Goal: Transaction & Acquisition: Book appointment/travel/reservation

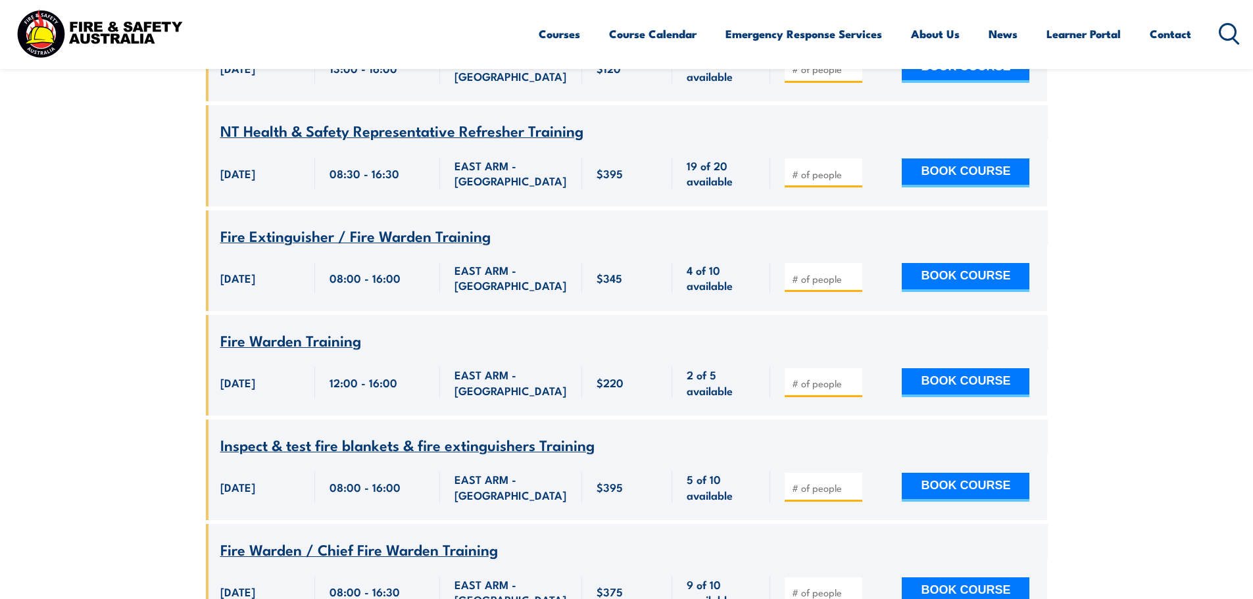
scroll to position [1750, 0]
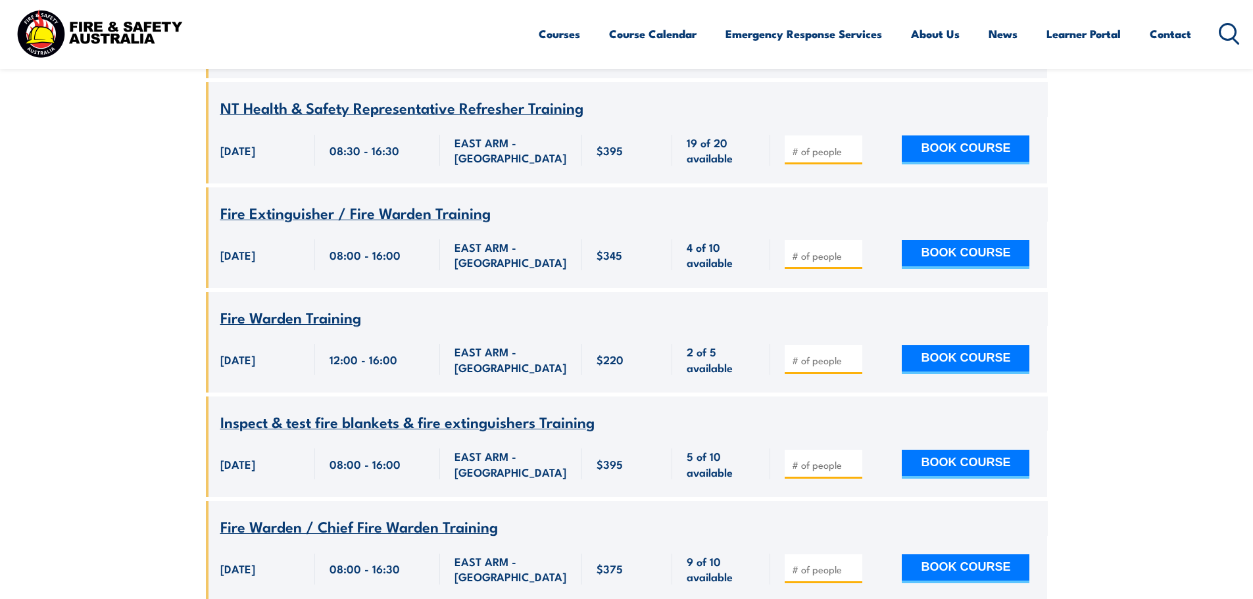
click at [810, 458] on input "number" at bounding box center [825, 464] width 66 height 13
type input "1"
click at [952, 450] on button "BOOK COURSE" at bounding box center [966, 464] width 128 height 29
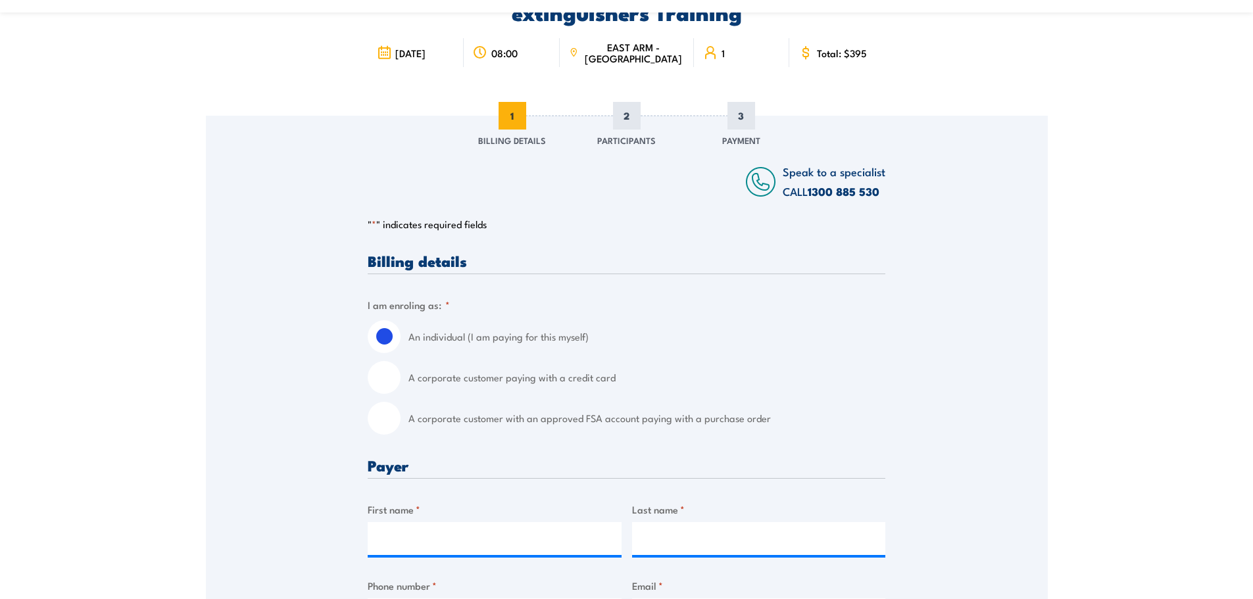
scroll to position [132, 0]
click at [385, 375] on input "A corporate customer paying with a credit card" at bounding box center [384, 376] width 33 height 33
radio input "true"
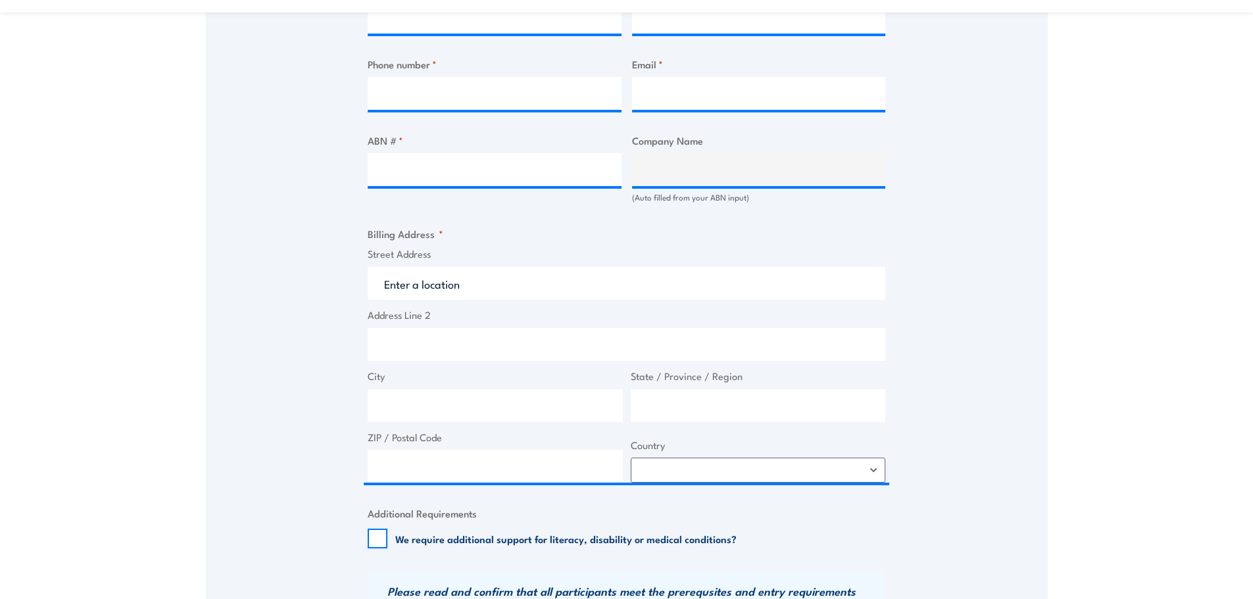
scroll to position [592, 0]
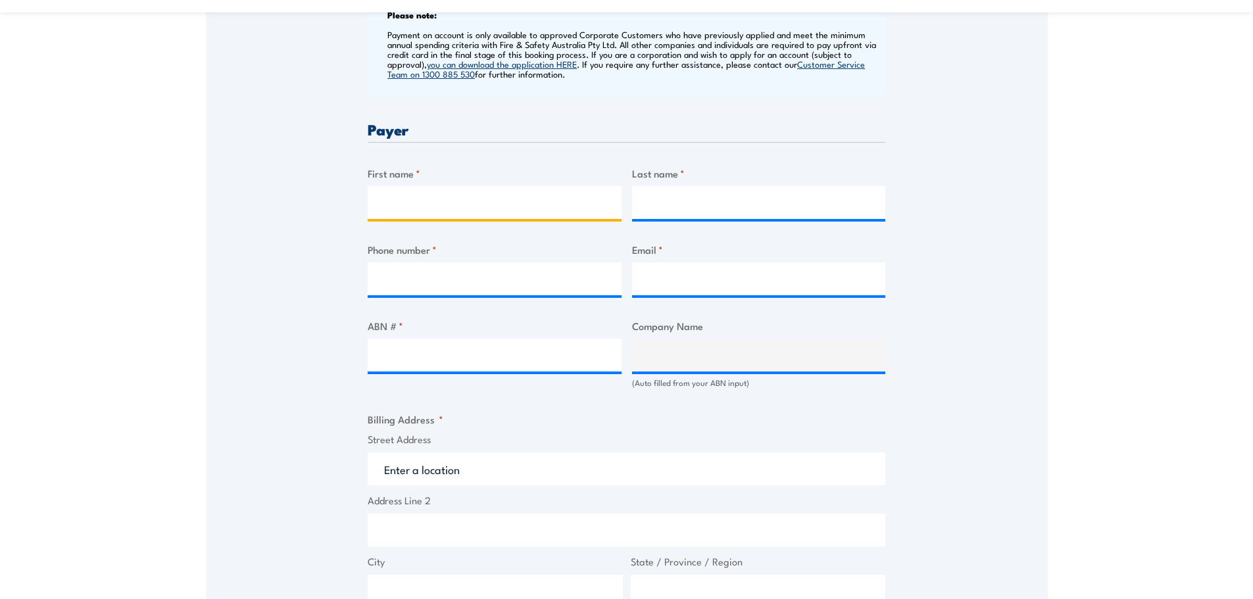
click at [455, 209] on input "First name *" at bounding box center [495, 202] width 254 height 33
type input "[PERSON_NAME]"
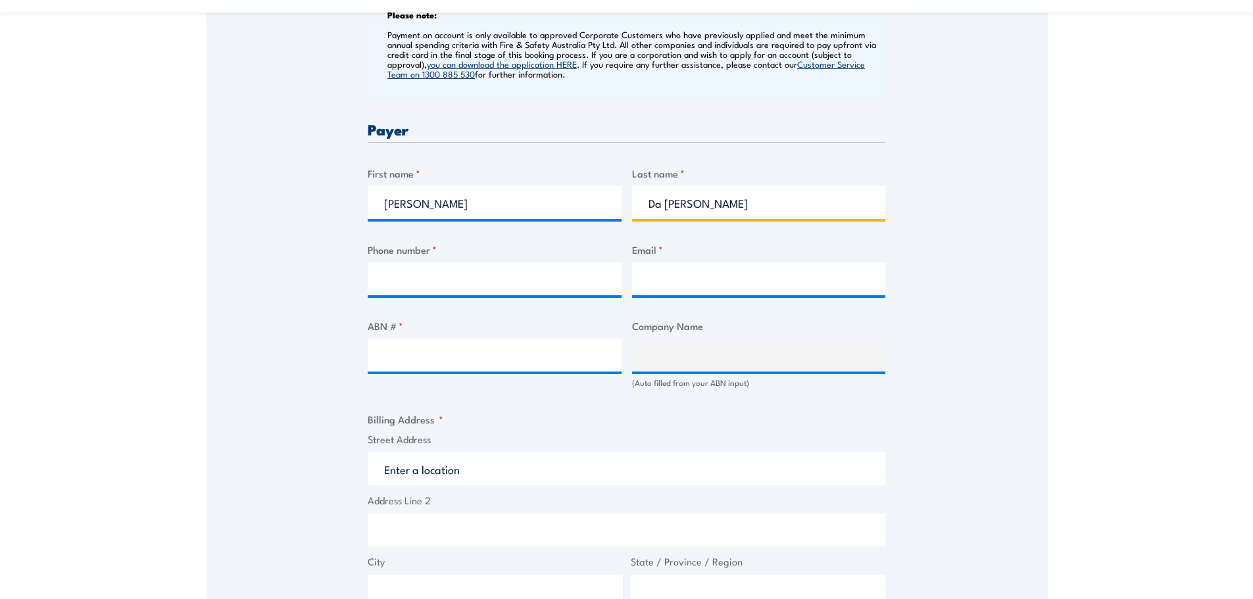
type input "Da [PERSON_NAME]"
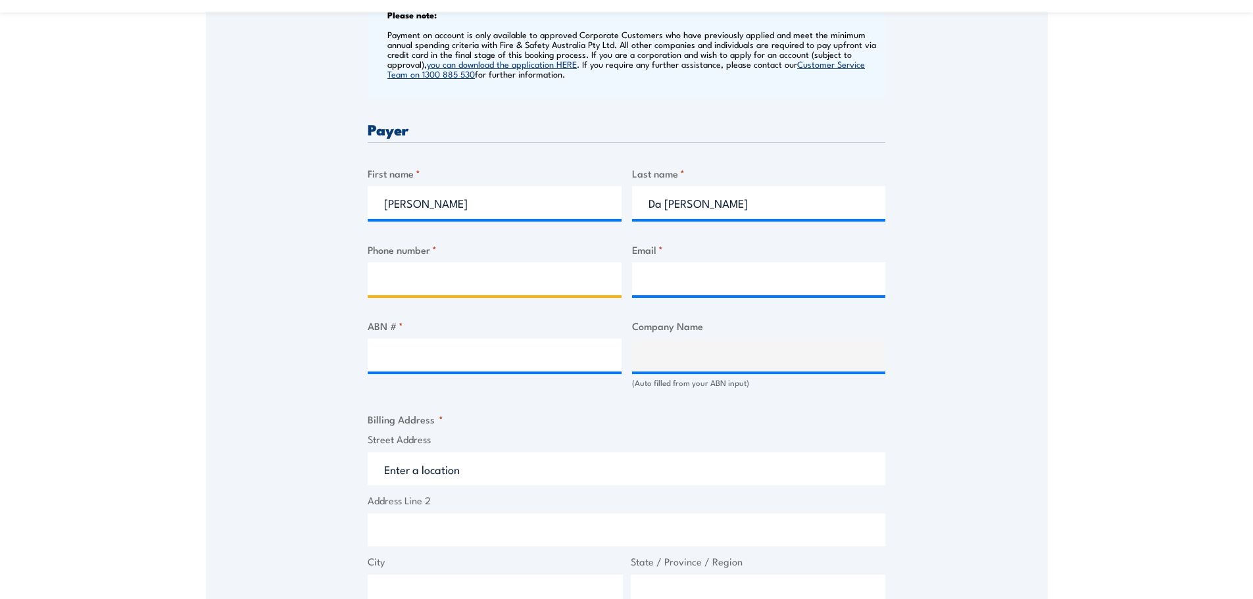
click at [524, 285] on input "Phone number *" at bounding box center [495, 278] width 254 height 33
paste input "[PHONE_NUMBER]"
type input "[PHONE_NUMBER]"
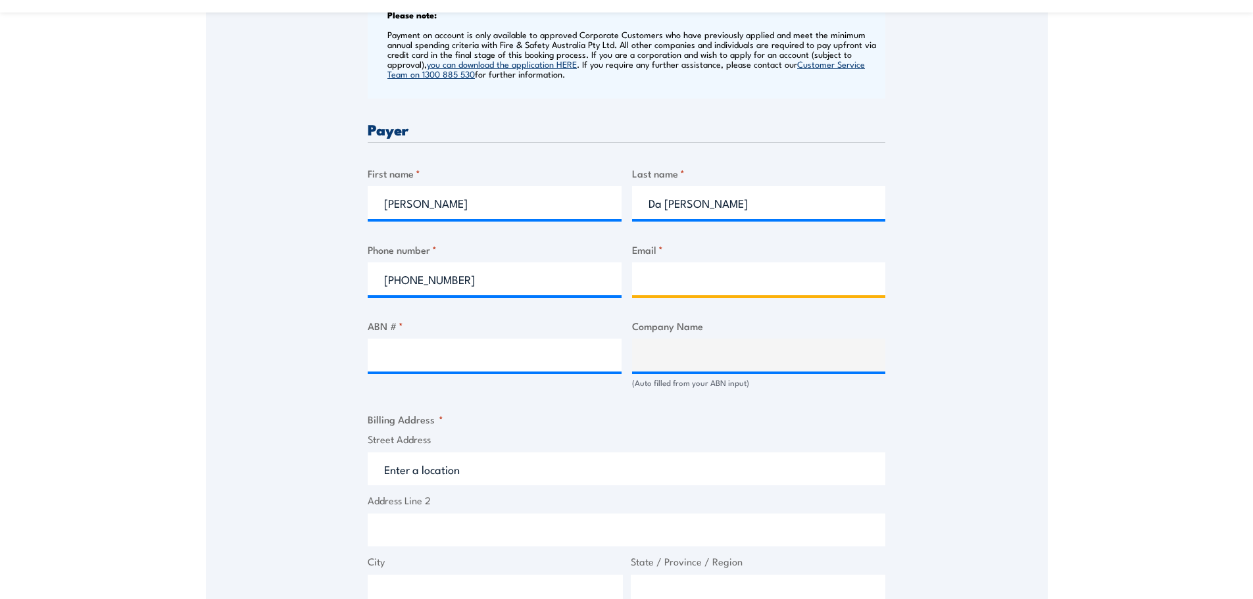
click at [689, 284] on input "Email *" at bounding box center [759, 278] width 254 height 33
type input "[PERSON_NAME][EMAIL_ADDRESS][DOMAIN_NAME]"
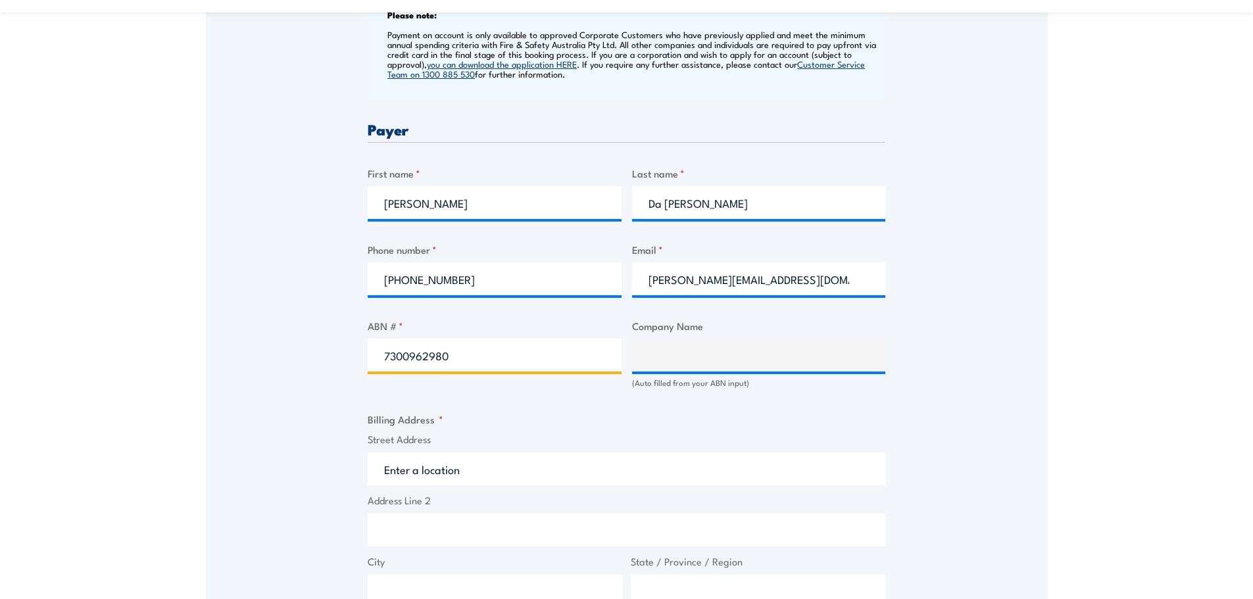
type input "73009629805"
type input "OSTOJIC GROUP PTY LTD"
type input "73009629805"
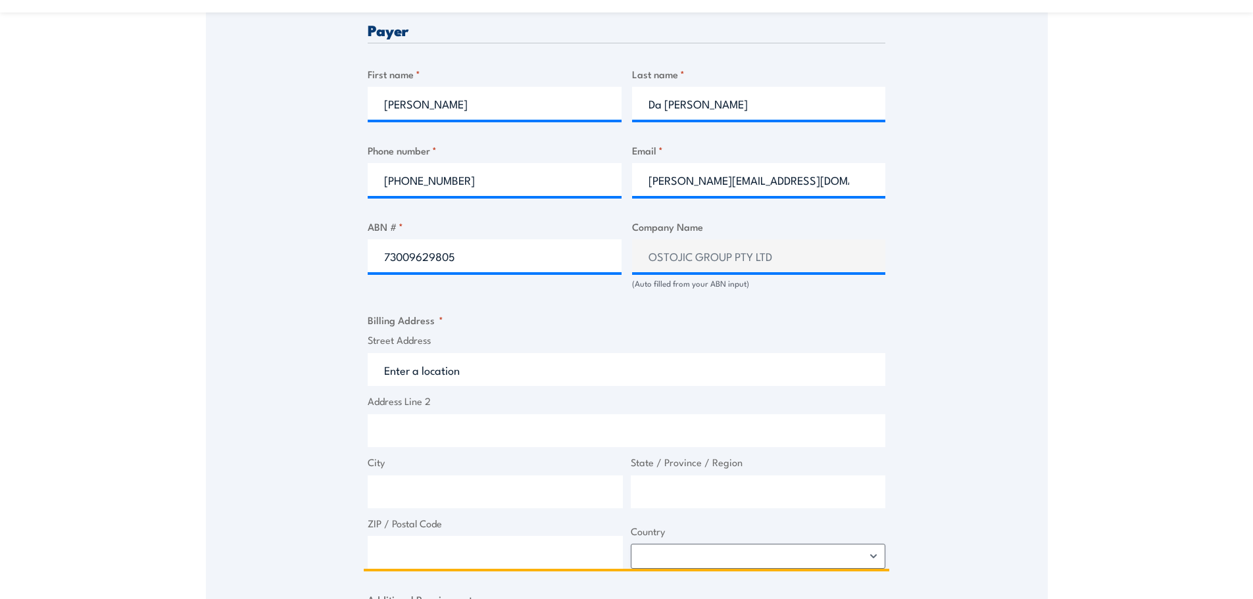
scroll to position [724, 0]
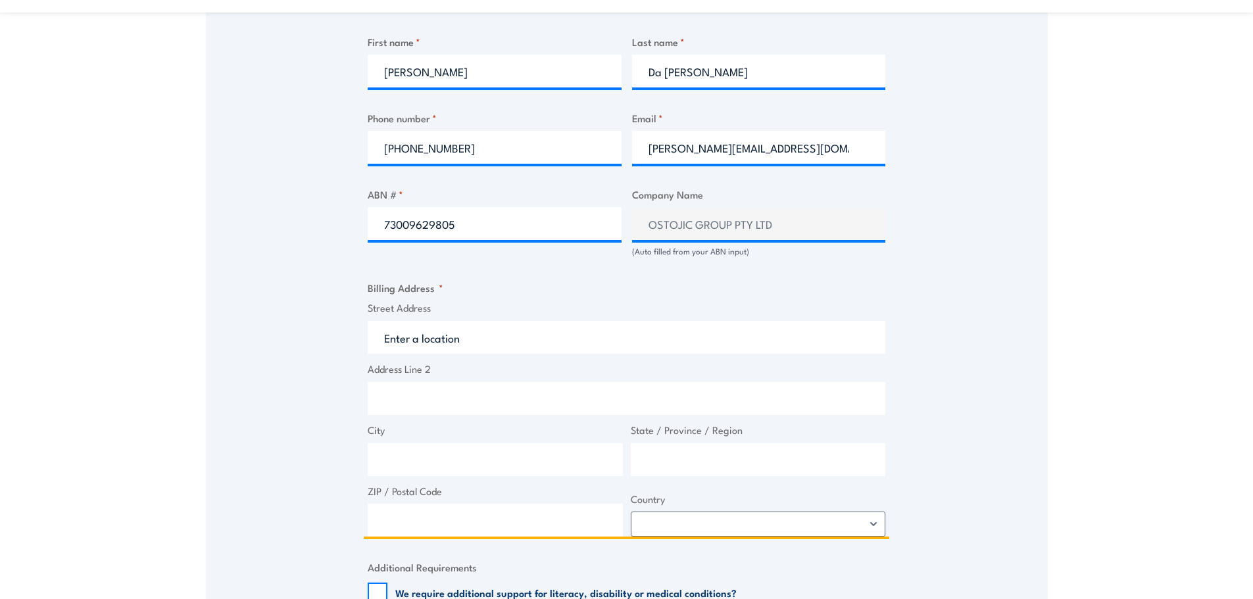
click at [512, 335] on input "Street Address" at bounding box center [627, 337] width 518 height 33
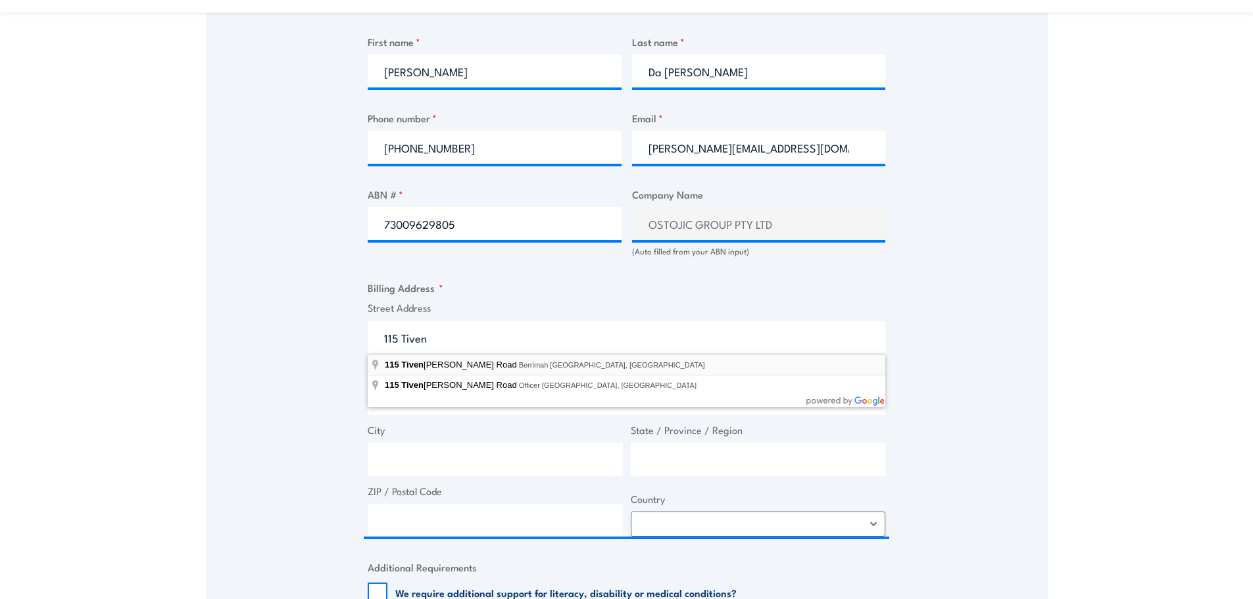
type input "[STREET_ADDRESS][PERSON_NAME]"
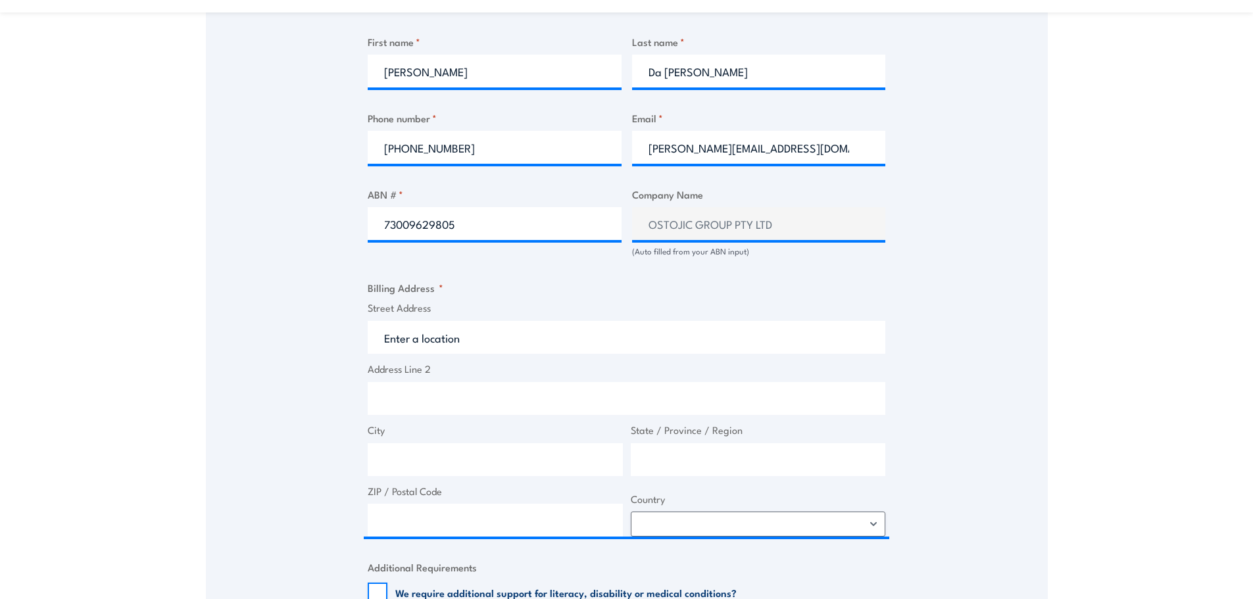
type input "[STREET_ADDRESS][PERSON_NAME]"
type input "Berrimah"
type input "[GEOGRAPHIC_DATA]"
type input "0828"
select select "[GEOGRAPHIC_DATA]"
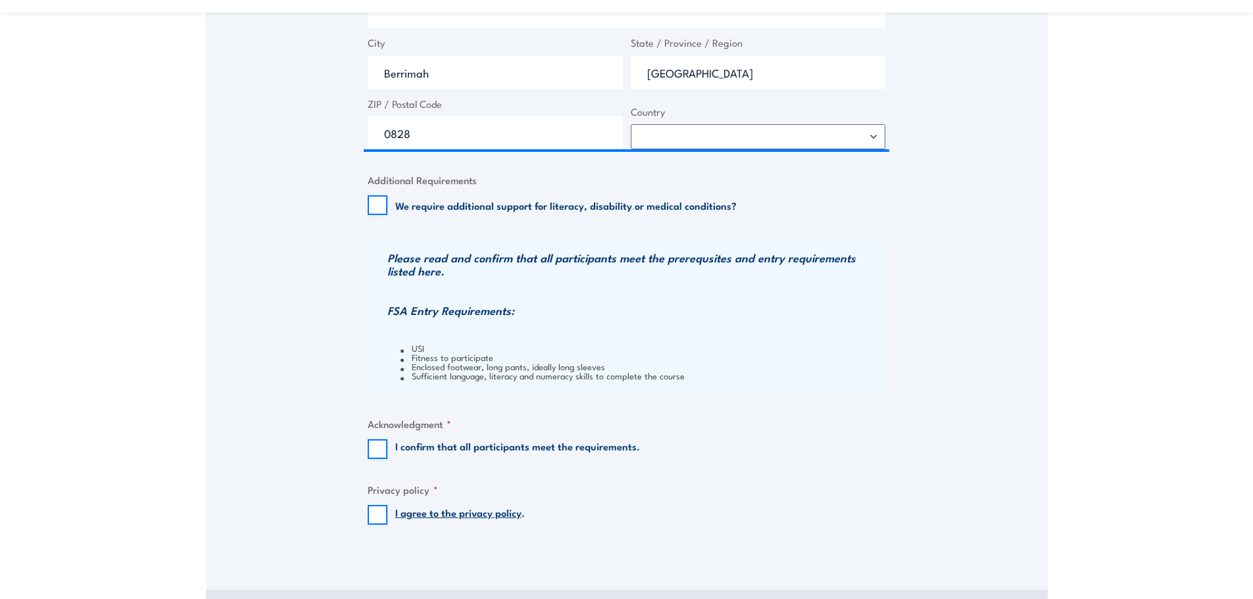
scroll to position [1118, 0]
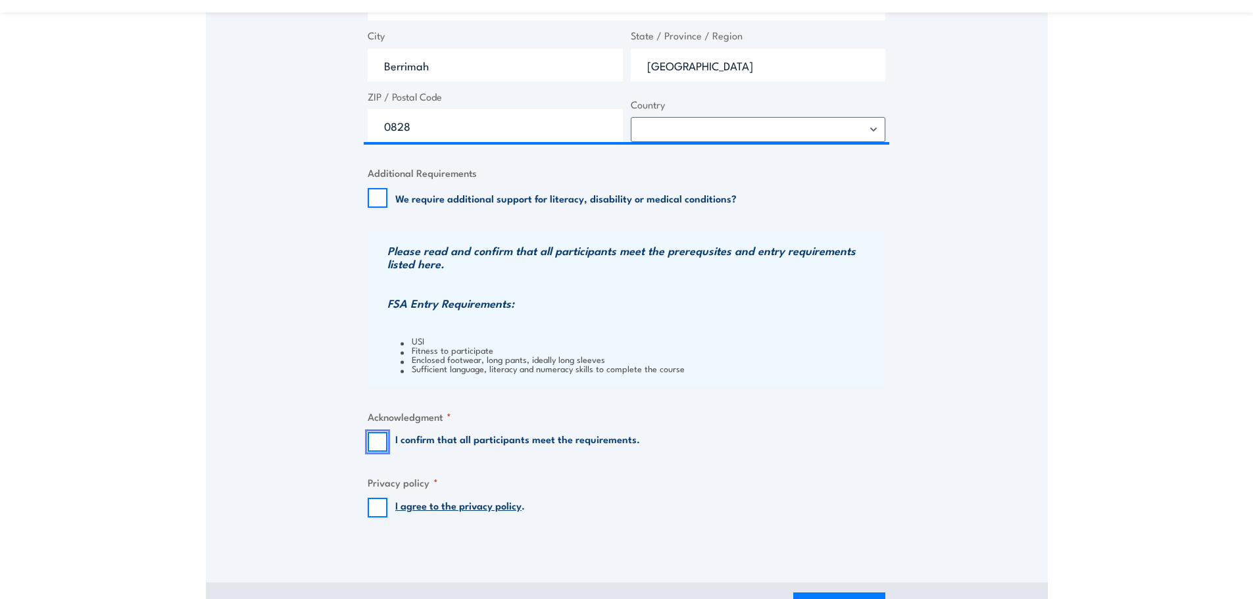
click at [382, 443] on input "I confirm that all participants meet the requirements." at bounding box center [378, 442] width 20 height 20
checkbox input "true"
click at [378, 505] on input "I agree to the privacy policy ." at bounding box center [378, 508] width 20 height 20
checkbox input "true"
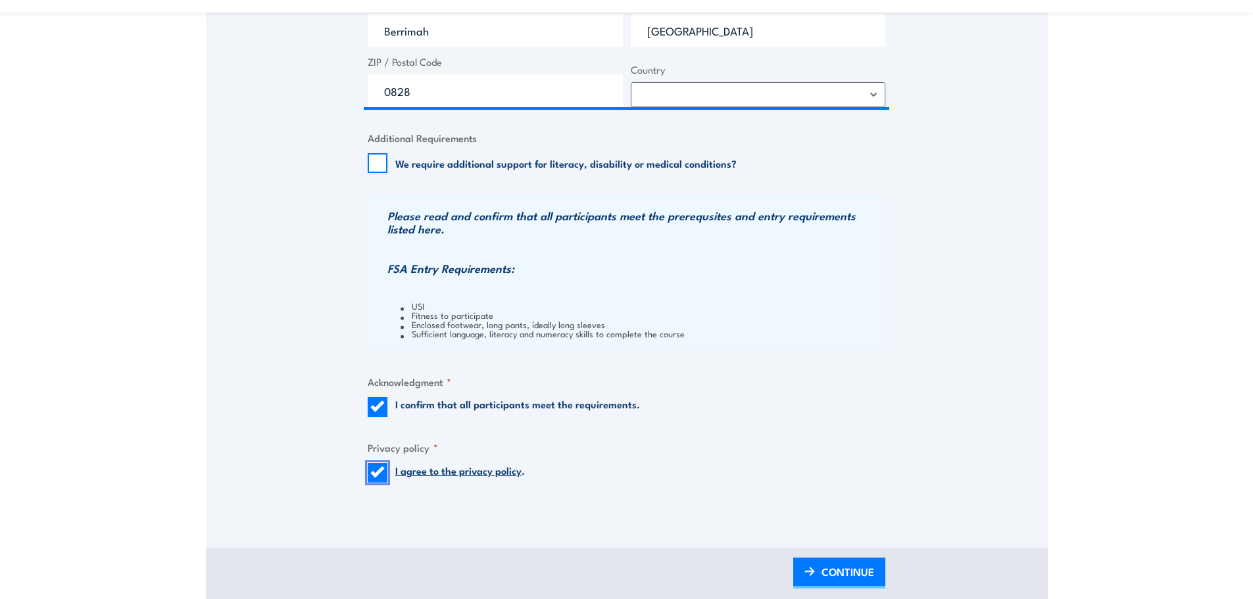
scroll to position [1184, 0]
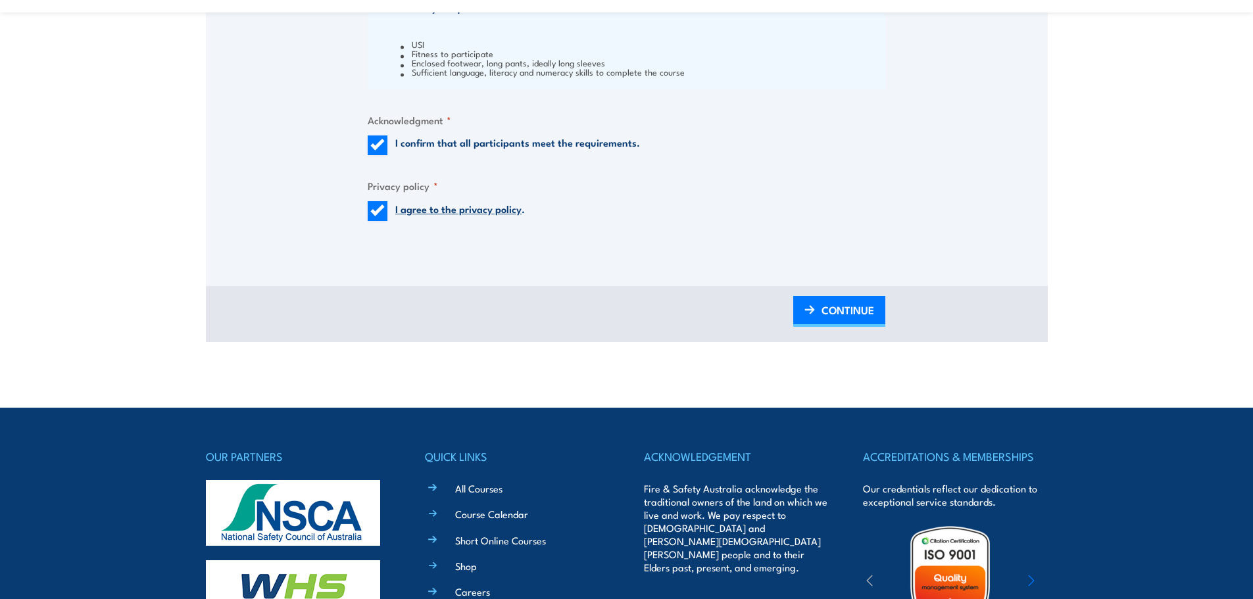
scroll to position [1447, 0]
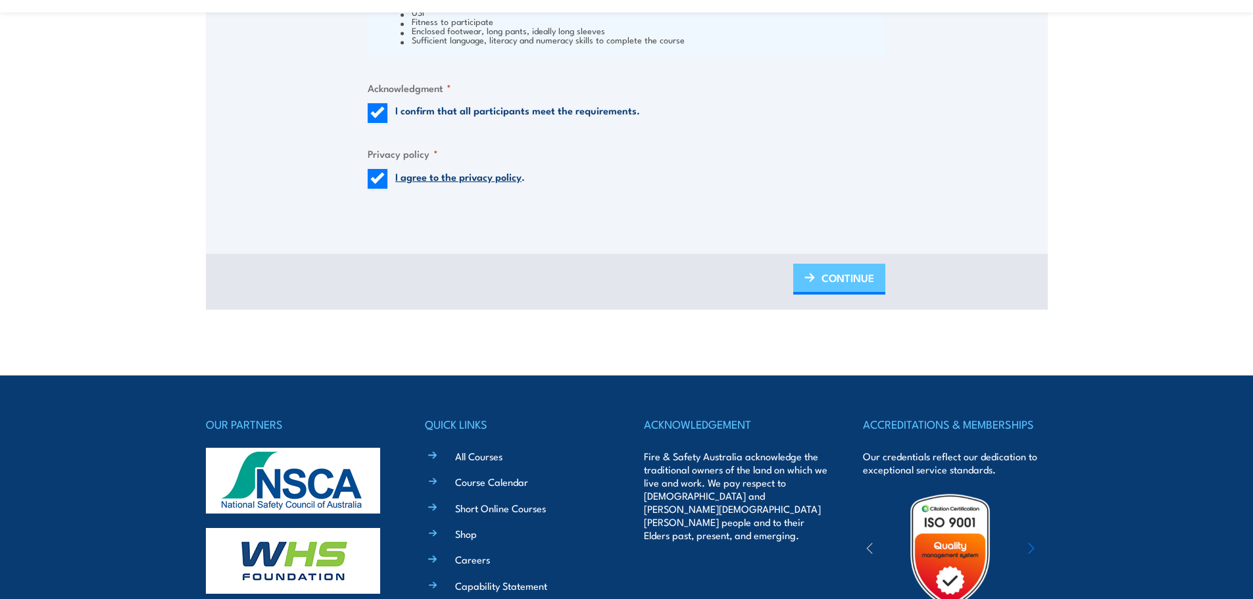
click at [824, 278] on span "CONTINUE" at bounding box center [848, 277] width 53 height 35
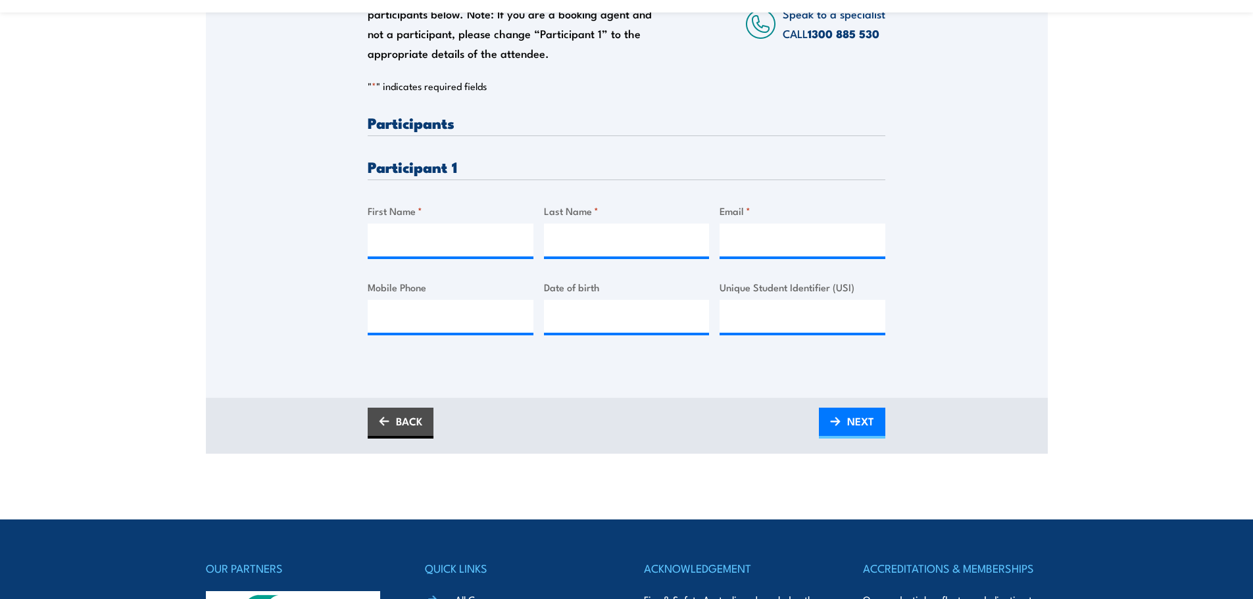
scroll to position [329, 0]
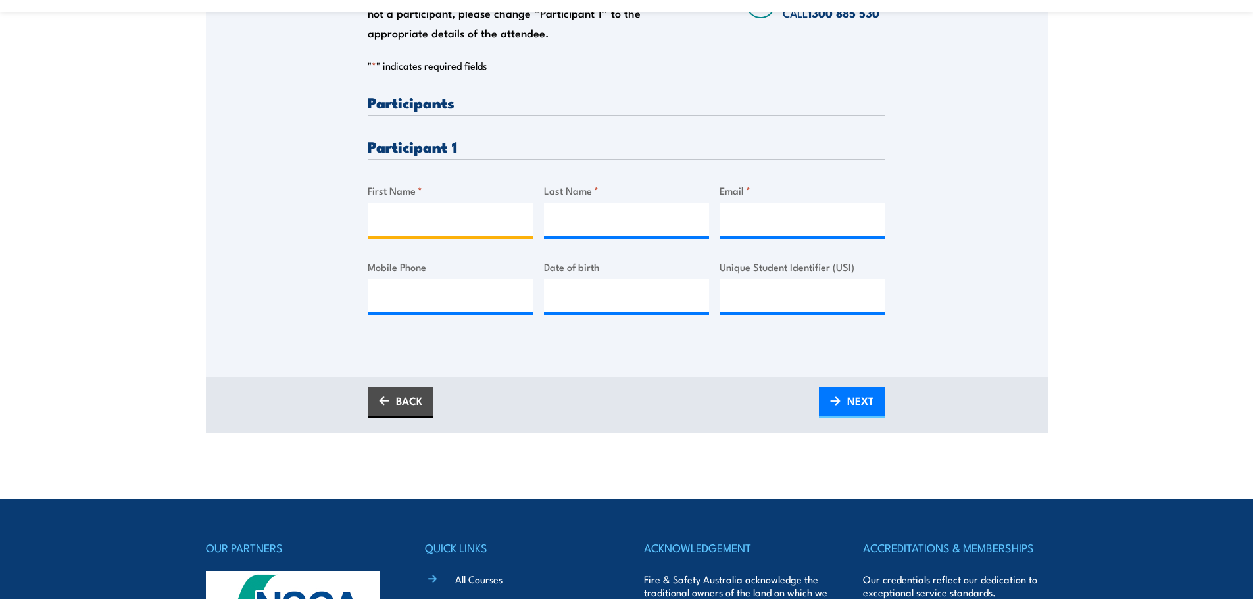
click at [443, 212] on input "First Name *" at bounding box center [451, 219] width 166 height 33
type input "[PERSON_NAME]"
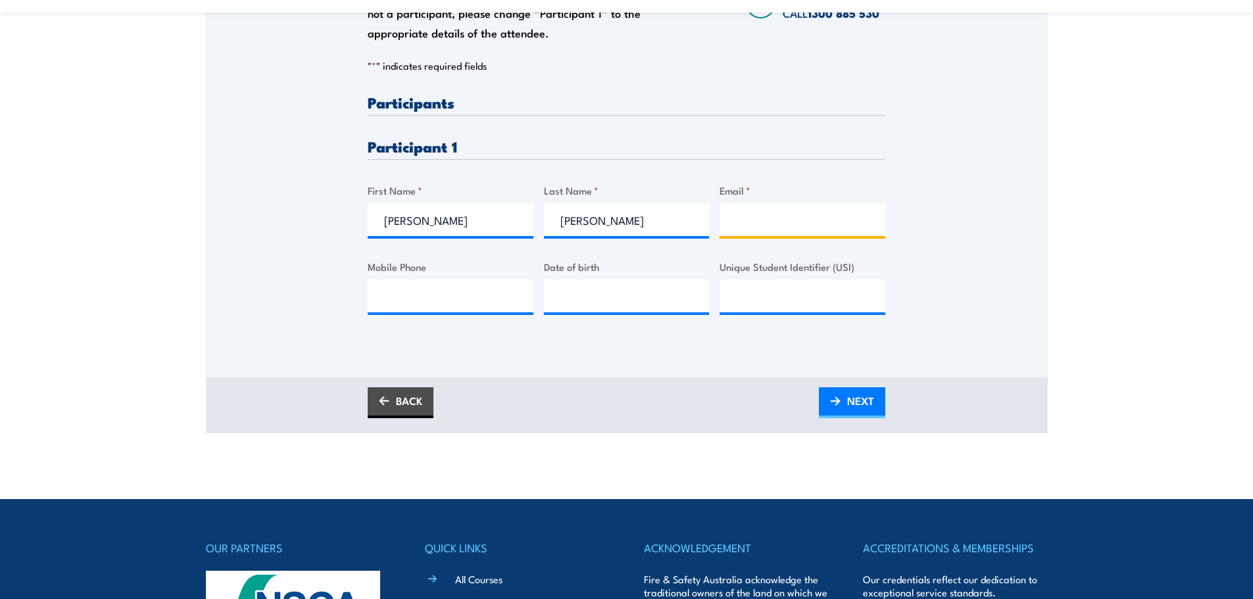
click at [763, 223] on input "Email *" at bounding box center [803, 219] width 166 height 33
paste input "[PERSON_NAME][EMAIL_ADDRESS][PERSON_NAME][PERSON_NAME][DOMAIN_NAME]"
type input "[PERSON_NAME][EMAIL_ADDRESS][PERSON_NAME][PERSON_NAME][DOMAIN_NAME]"
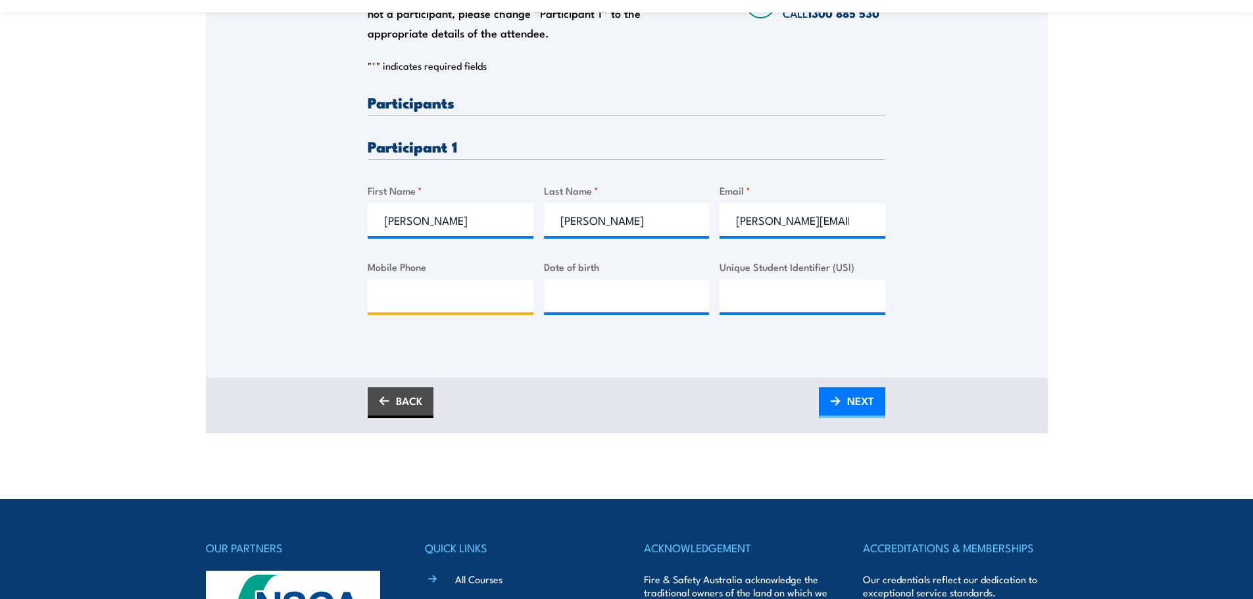
click at [470, 300] on input "Mobile Phone" at bounding box center [451, 296] width 166 height 33
paste input "0427 606 954"
type input "0427 606 954"
type input "__/__/____"
click at [570, 289] on input "__/__/____" at bounding box center [627, 296] width 166 height 33
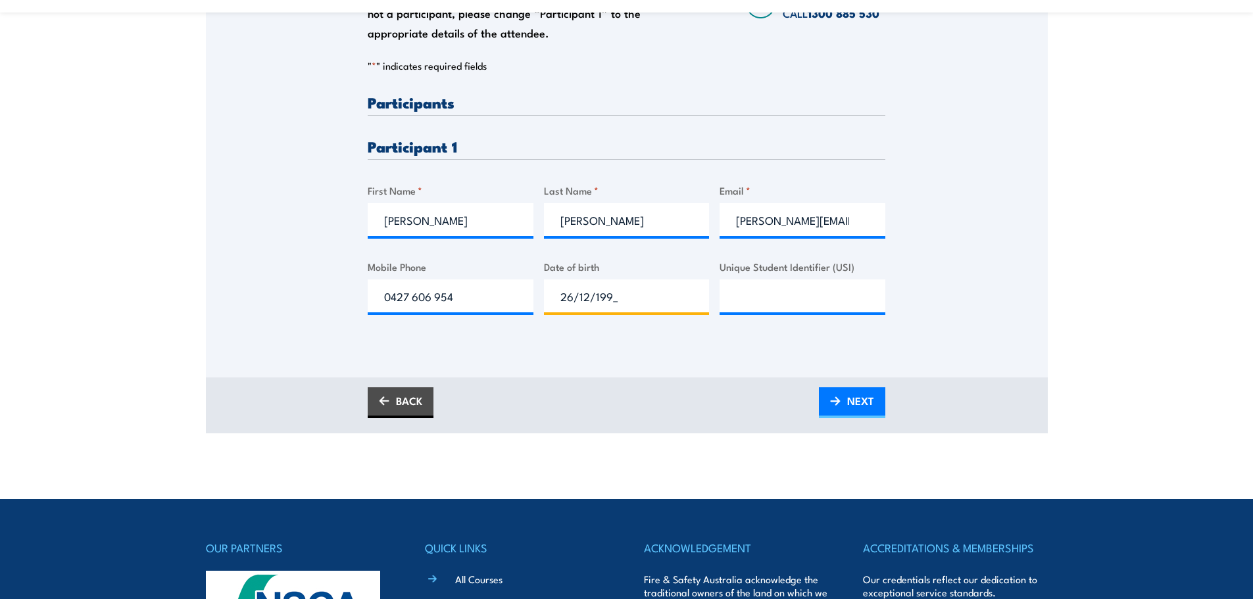
type input "[DATE]"
click at [801, 287] on input "Unique Student Identifier (USI)" at bounding box center [803, 296] width 166 height 33
paste input "8MVLS3WABM"
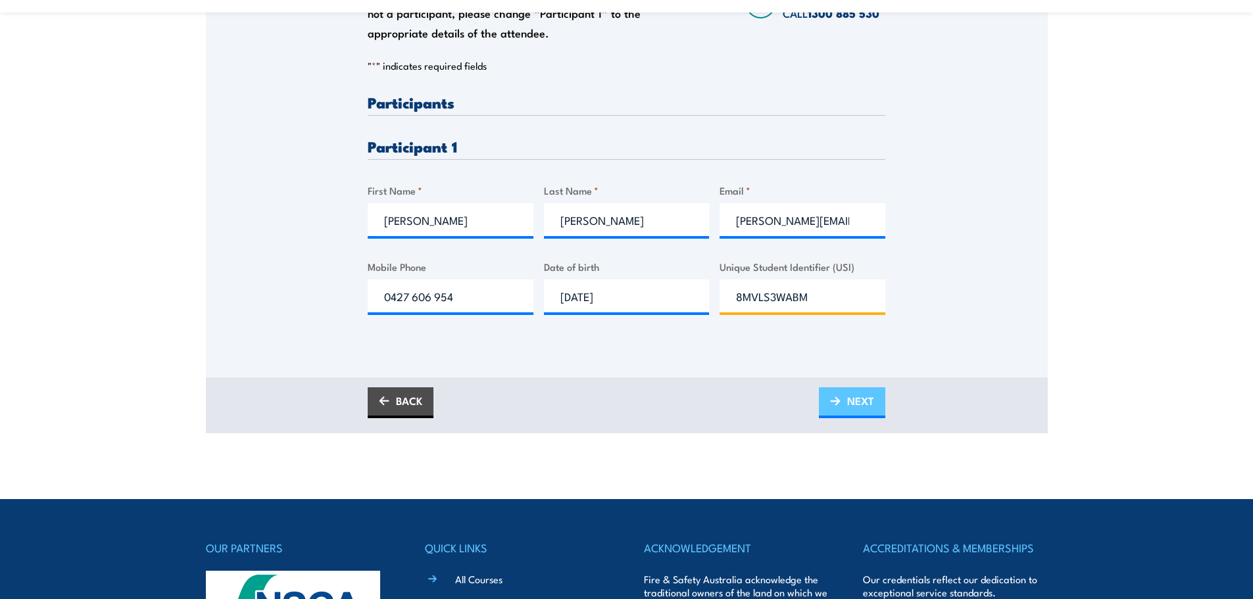
type input "8MVLS3WABM"
click at [868, 397] on span "NEXT" at bounding box center [860, 400] width 27 height 35
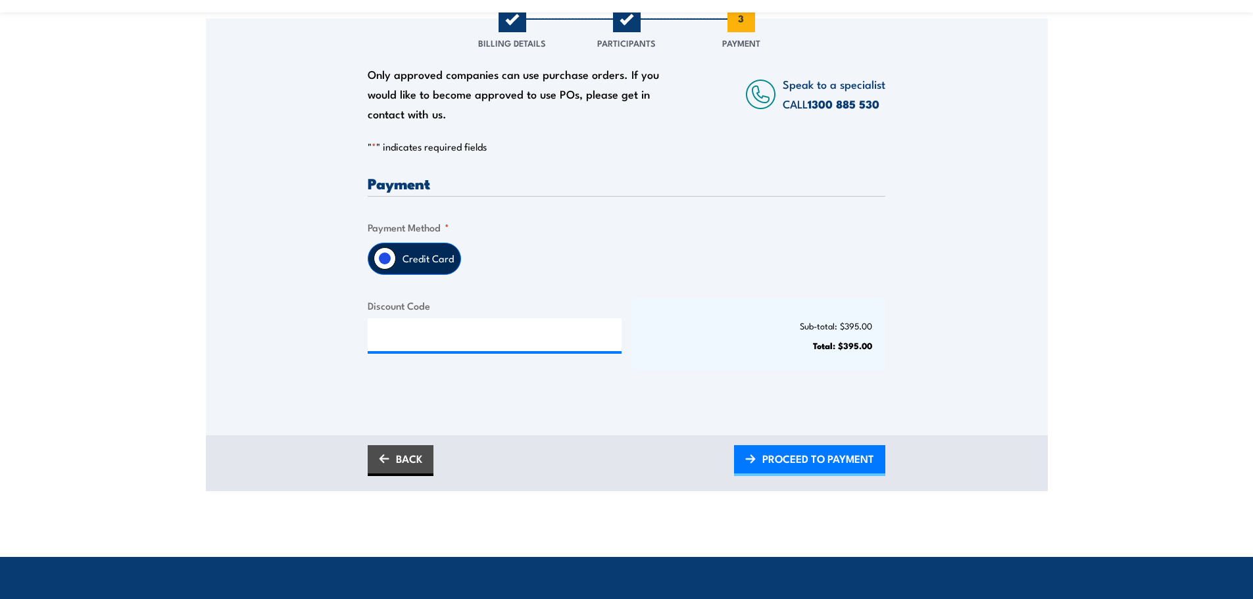
scroll to position [197, 0]
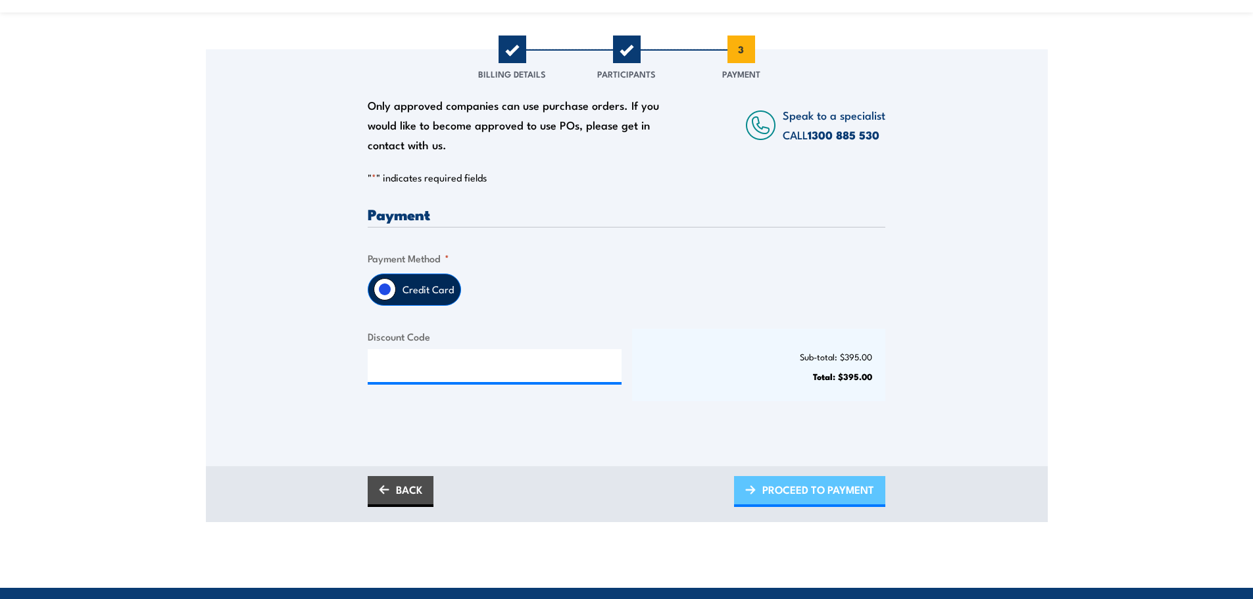
click at [872, 493] on span "PROCEED TO PAYMENT" at bounding box center [818, 489] width 112 height 35
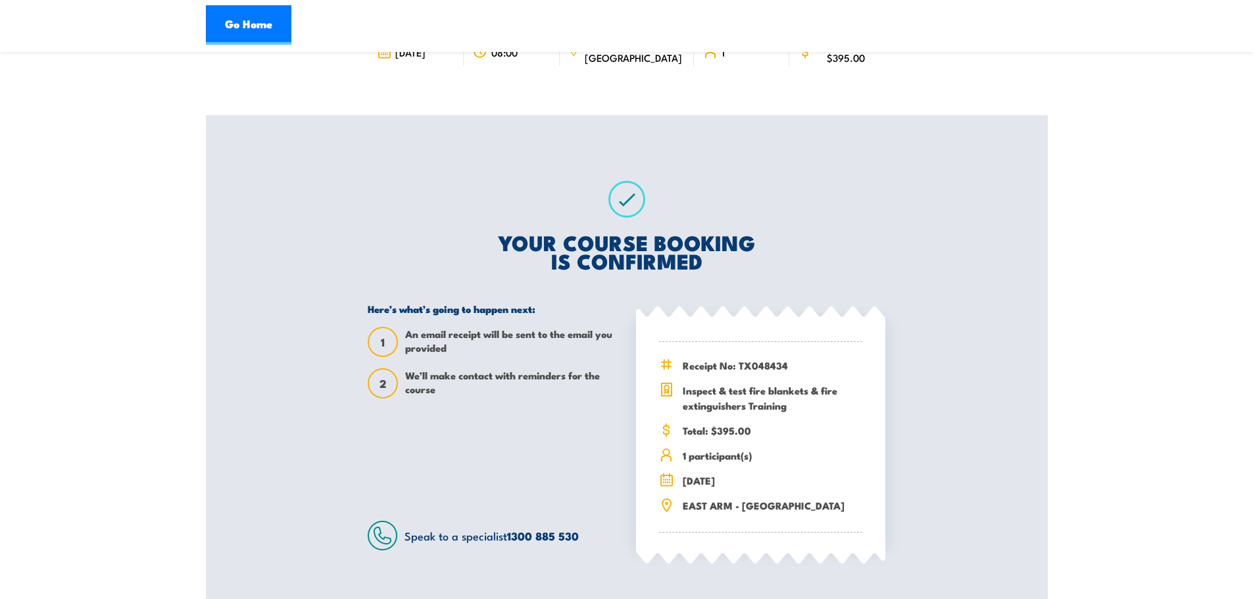
scroll to position [197, 0]
